Goal: Check status: Check status

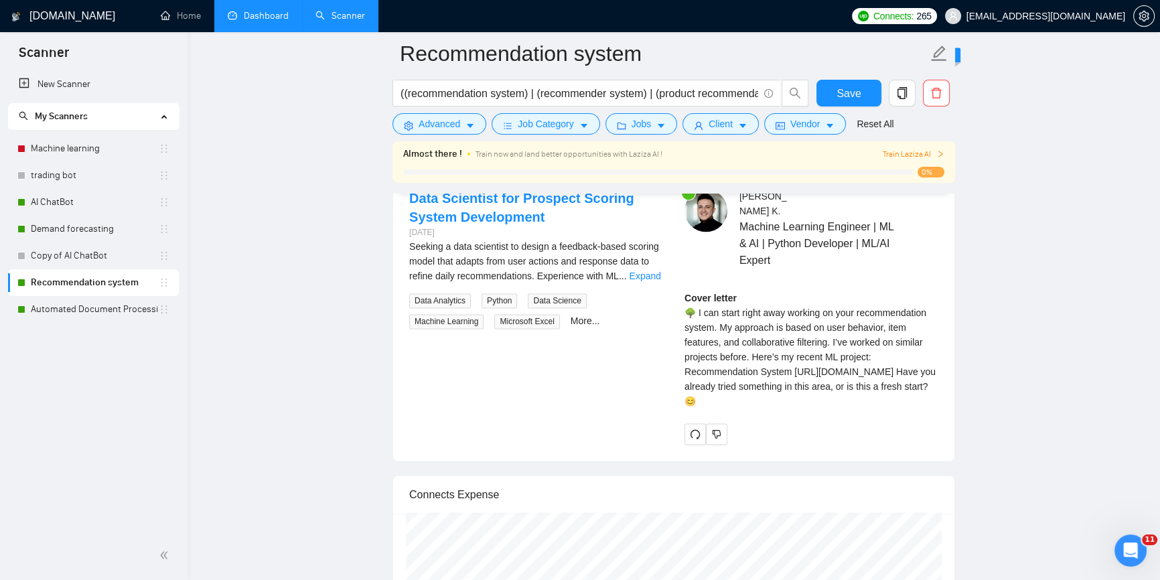
scroll to position [2679, 0]
click at [270, 19] on link "Dashboard" at bounding box center [258, 15] width 61 height 11
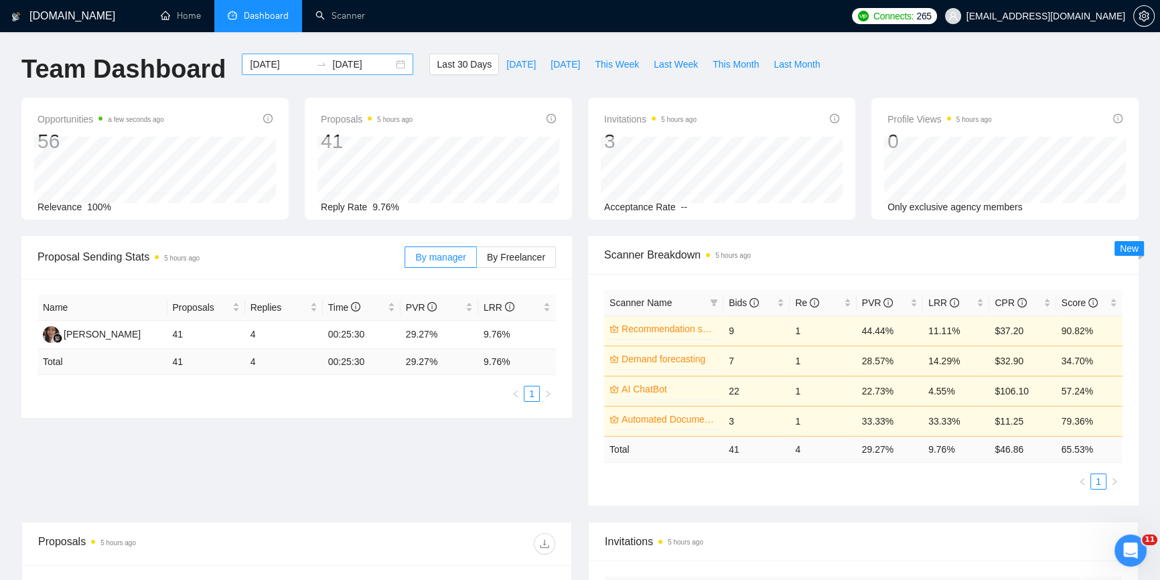
click at [272, 62] on input "[DATE]" at bounding box center [280, 64] width 61 height 15
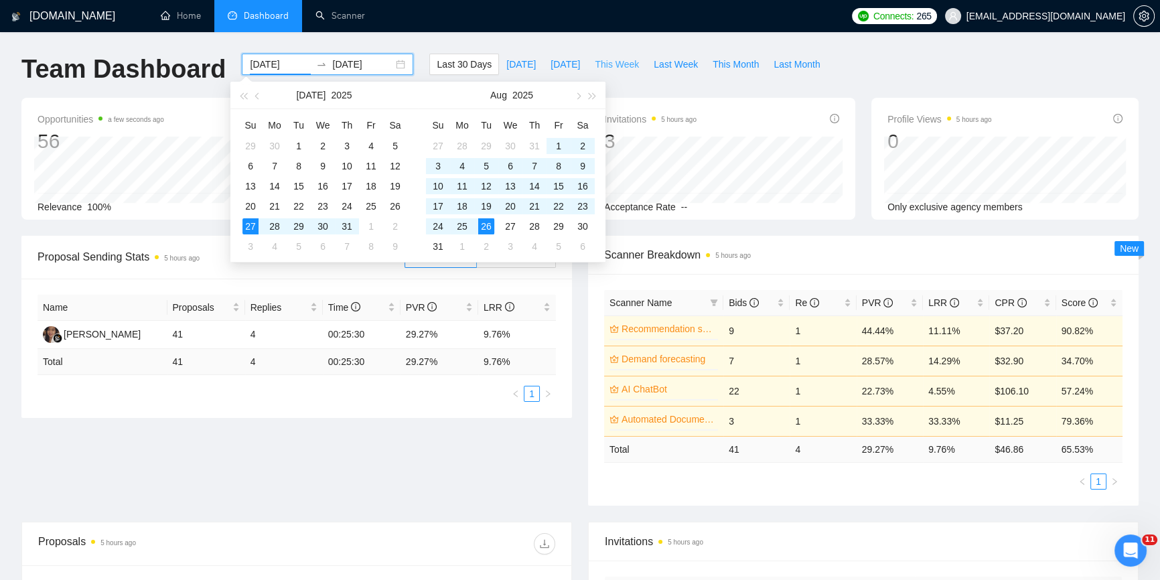
drag, startPoint x: 612, startPoint y: 62, endPoint x: 642, endPoint y: 86, distance: 38.1
click at [612, 62] on span "This Week" at bounding box center [617, 64] width 44 height 15
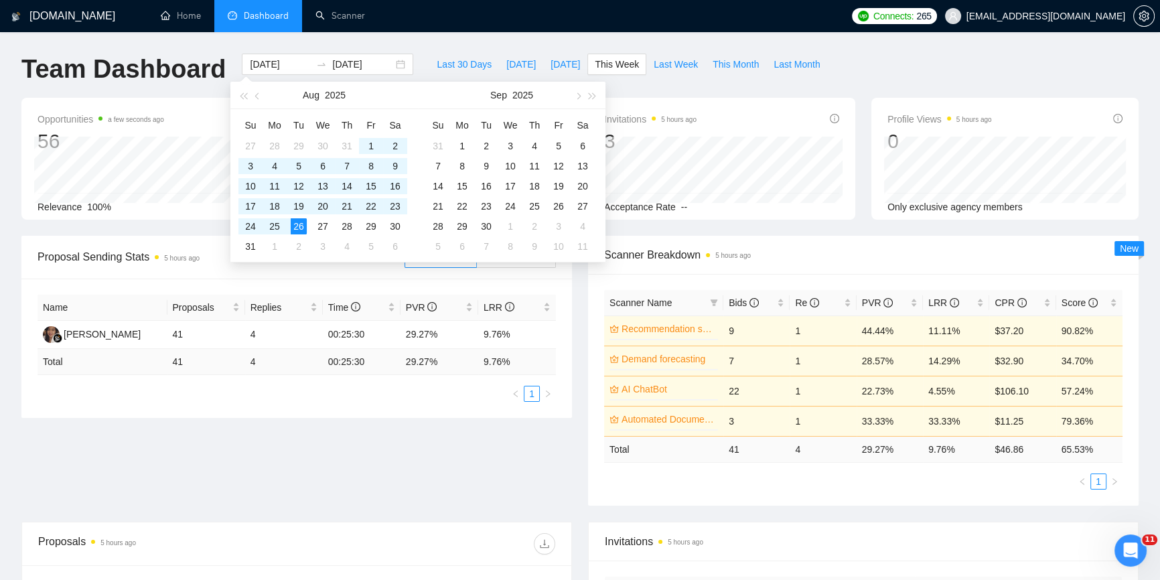
type input "[DATE]"
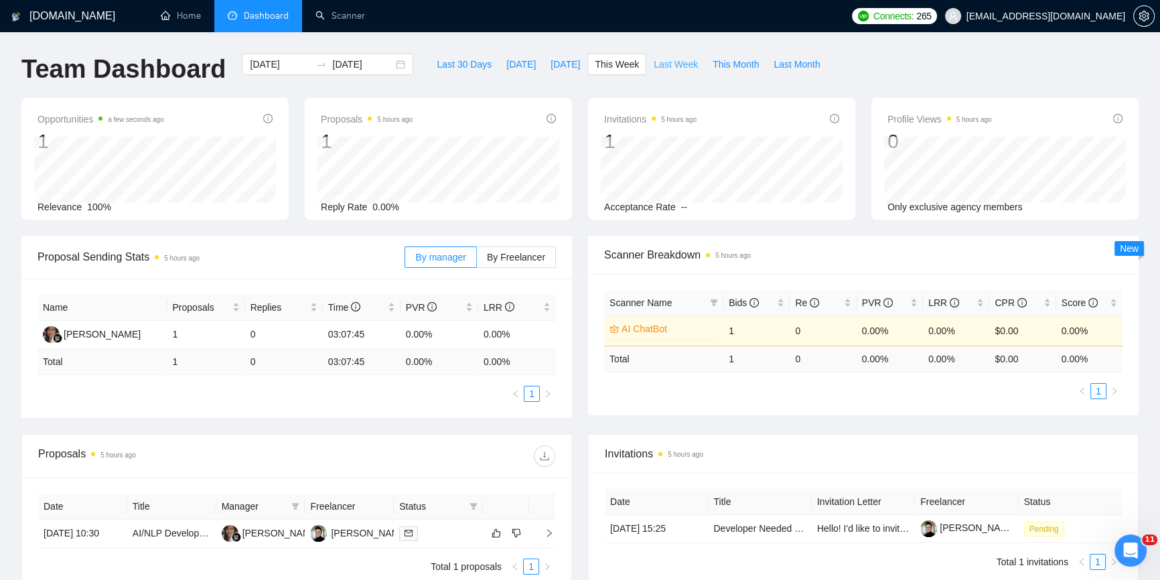
click at [656, 62] on span "Last Week" at bounding box center [676, 64] width 44 height 15
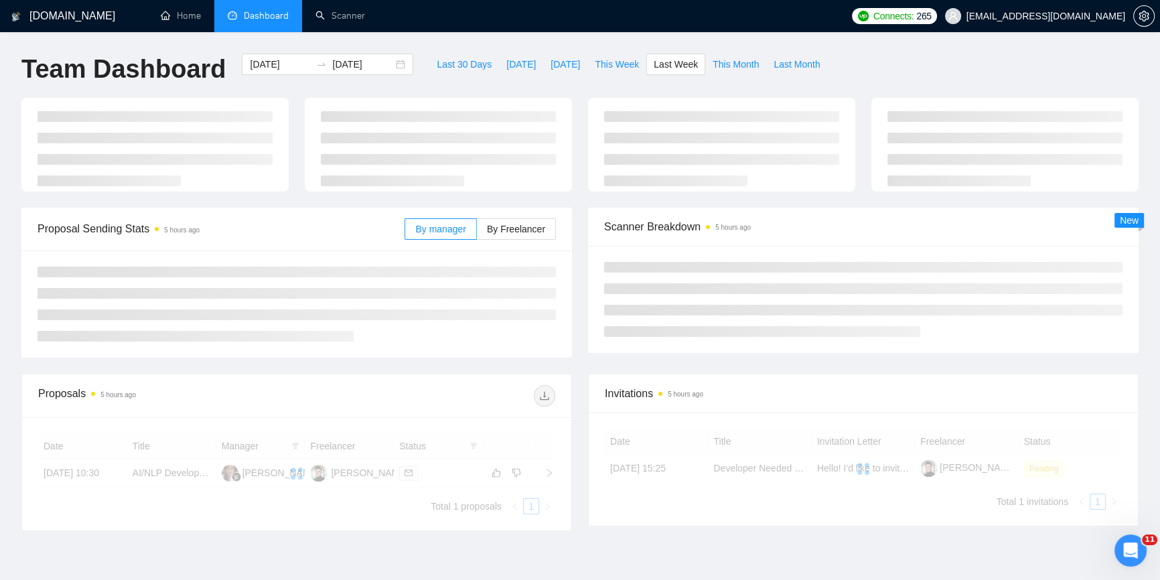
type input "[DATE]"
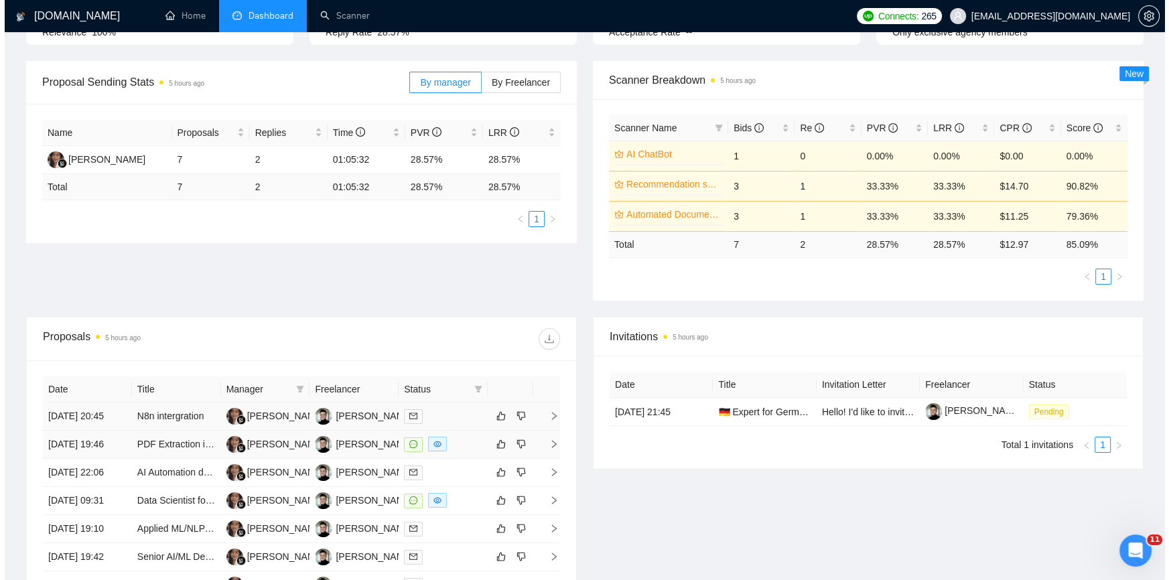
scroll to position [261, 0]
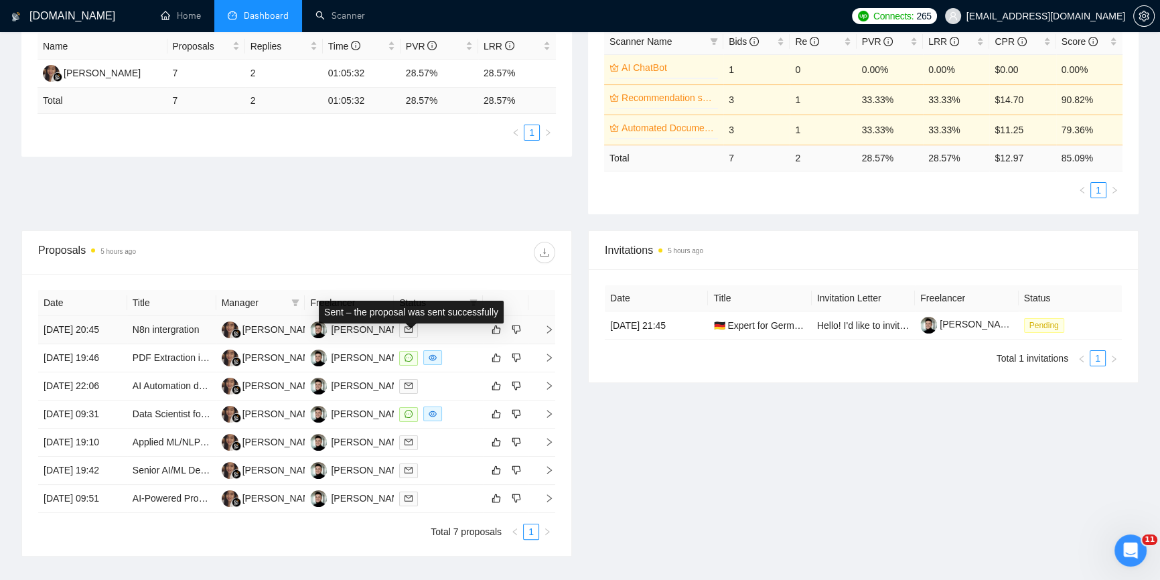
click at [406, 334] on icon "mail" at bounding box center [409, 330] width 8 height 8
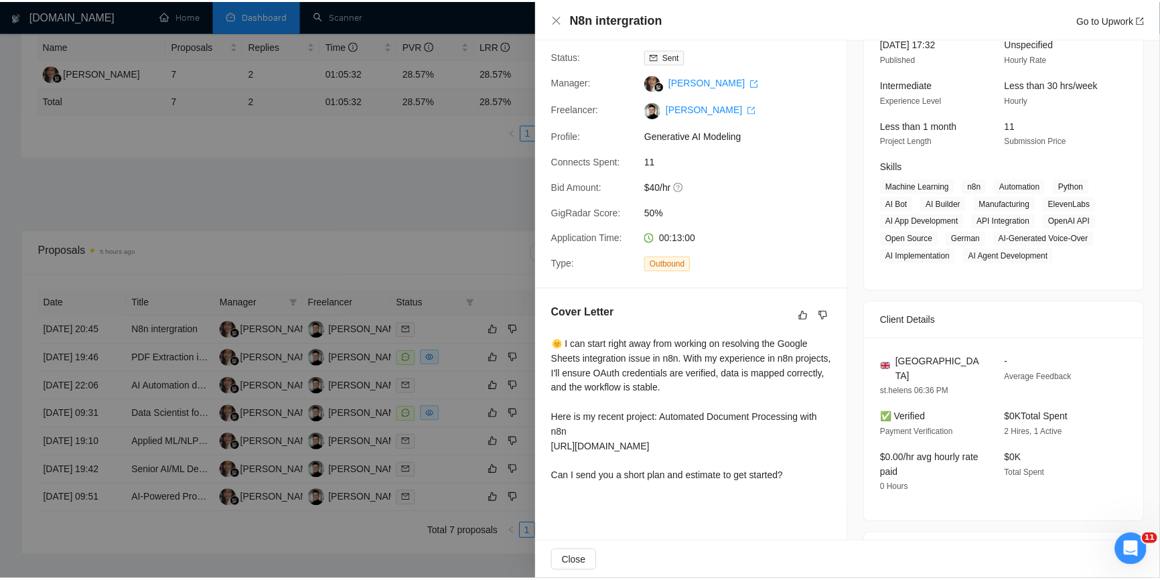
scroll to position [0, 0]
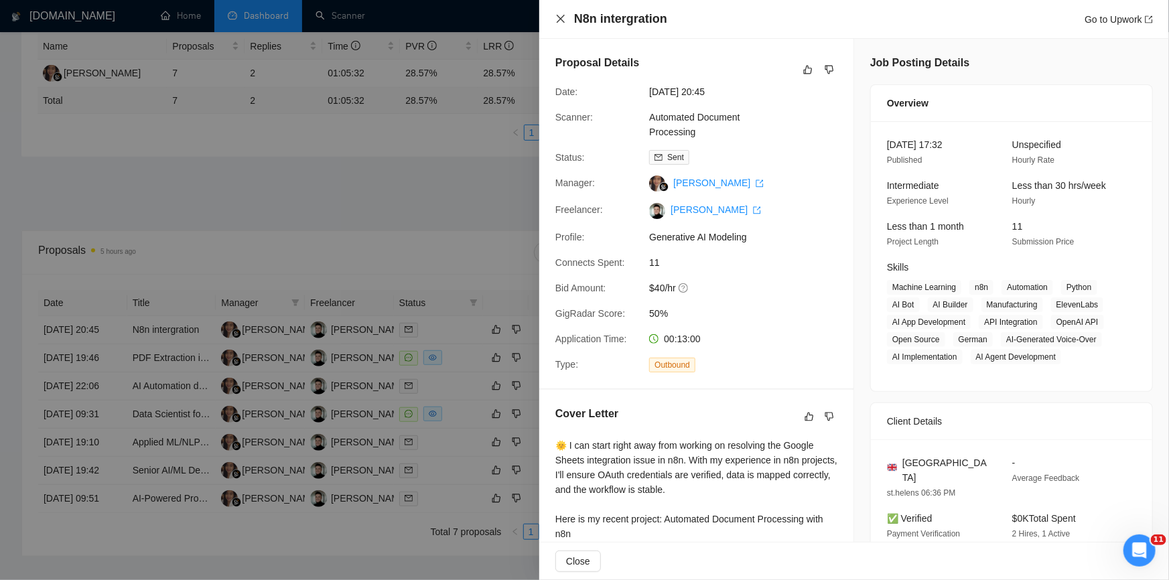
click at [565, 20] on icon "close" at bounding box center [560, 18] width 11 height 11
